Goal: Task Accomplishment & Management: Manage account settings

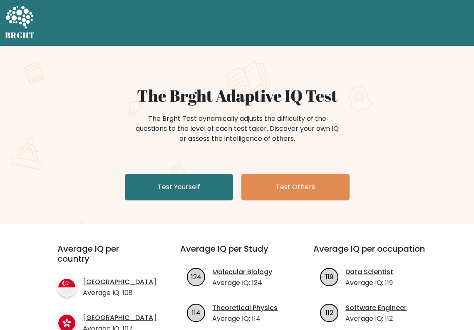
click at [416, 139] on div "The Brght Test dynamically adjusts the difficulty of the questions to the level…" at bounding box center [237, 133] width 407 height 42
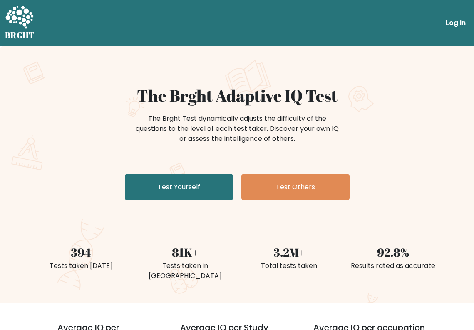
click at [459, 23] on link "Log in" at bounding box center [456, 23] width 27 height 17
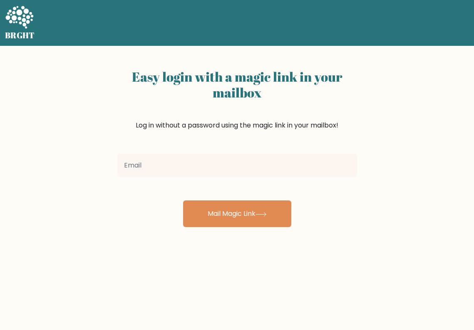
click at [407, 120] on div "Easy login with a magic link in your mailbox Log in without a password using th…" at bounding box center [237, 204] width 474 height 316
click at [465, 115] on div "Easy login with a magic link in your mailbox Log in without a password using th…" at bounding box center [237, 204] width 474 height 316
click at [408, 119] on div "Easy login with a magic link in your mailbox Log in without a password using th…" at bounding box center [237, 204] width 474 height 316
click at [396, 181] on div "Easy login with a magic link in your mailbox Log in without a password using th…" at bounding box center [237, 204] width 474 height 316
